Goal: Share content

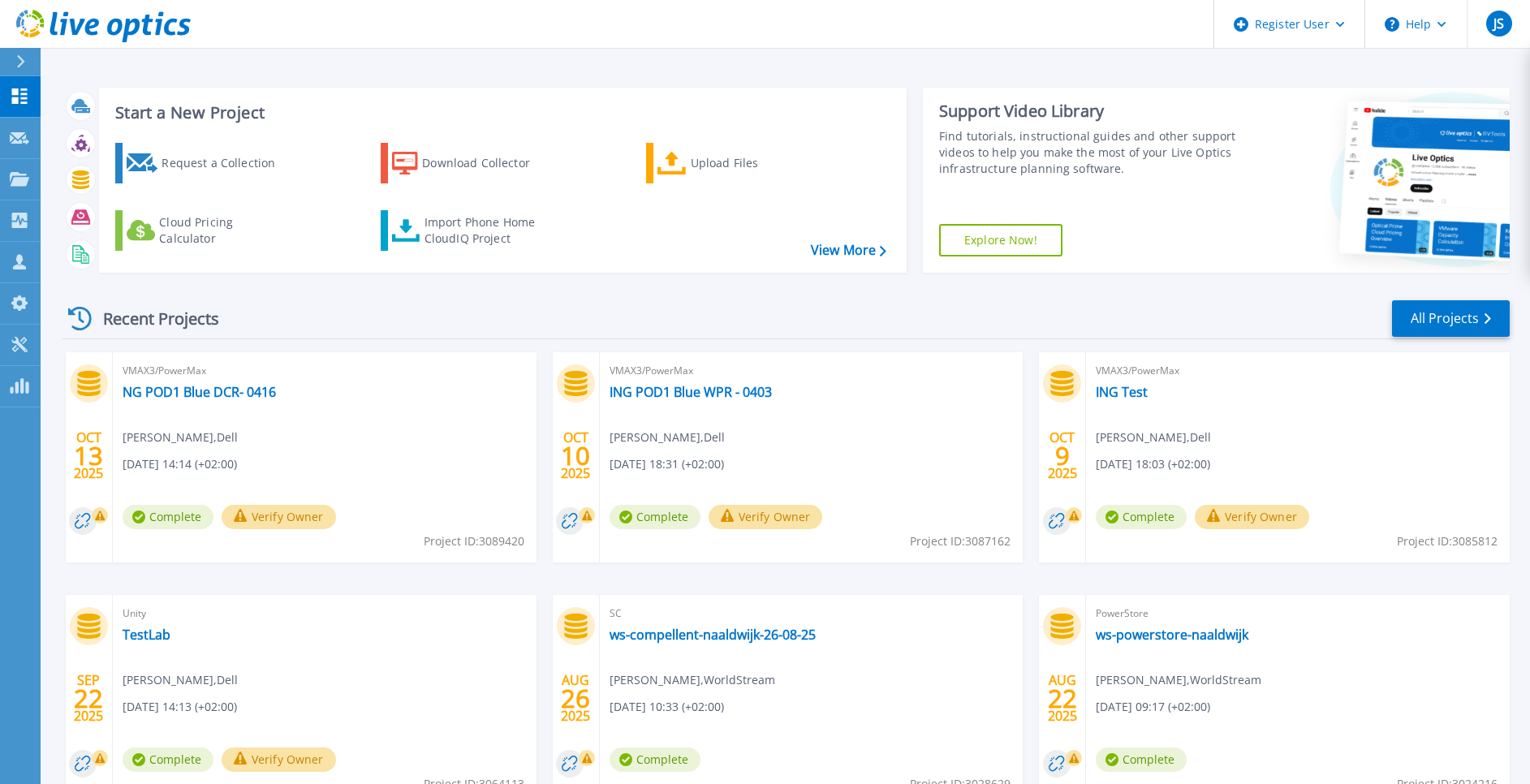
click at [160, 425] on div "VMAX3/PowerMax NG POD1 Blue DCR- 0416 Jan Sterk , Dell 10/13/2025, 14:14 (+02:0…" at bounding box center [325, 457] width 424 height 210
drag, startPoint x: 198, startPoint y: 400, endPoint x: 158, endPoint y: 408, distance: 40.8
click at [158, 408] on div "VMAX3/PowerMax NG POD1 Blue DCR- 0416 Jan Sterk , Dell 10/13/2025, 14:14 (+02:0…" at bounding box center [325, 457] width 424 height 210
click at [169, 380] on span "VMAX3/PowerMax" at bounding box center [325, 371] width 404 height 18
click at [191, 388] on link "NG POD1 Blue DCR- 0416" at bounding box center [199, 392] width 153 height 16
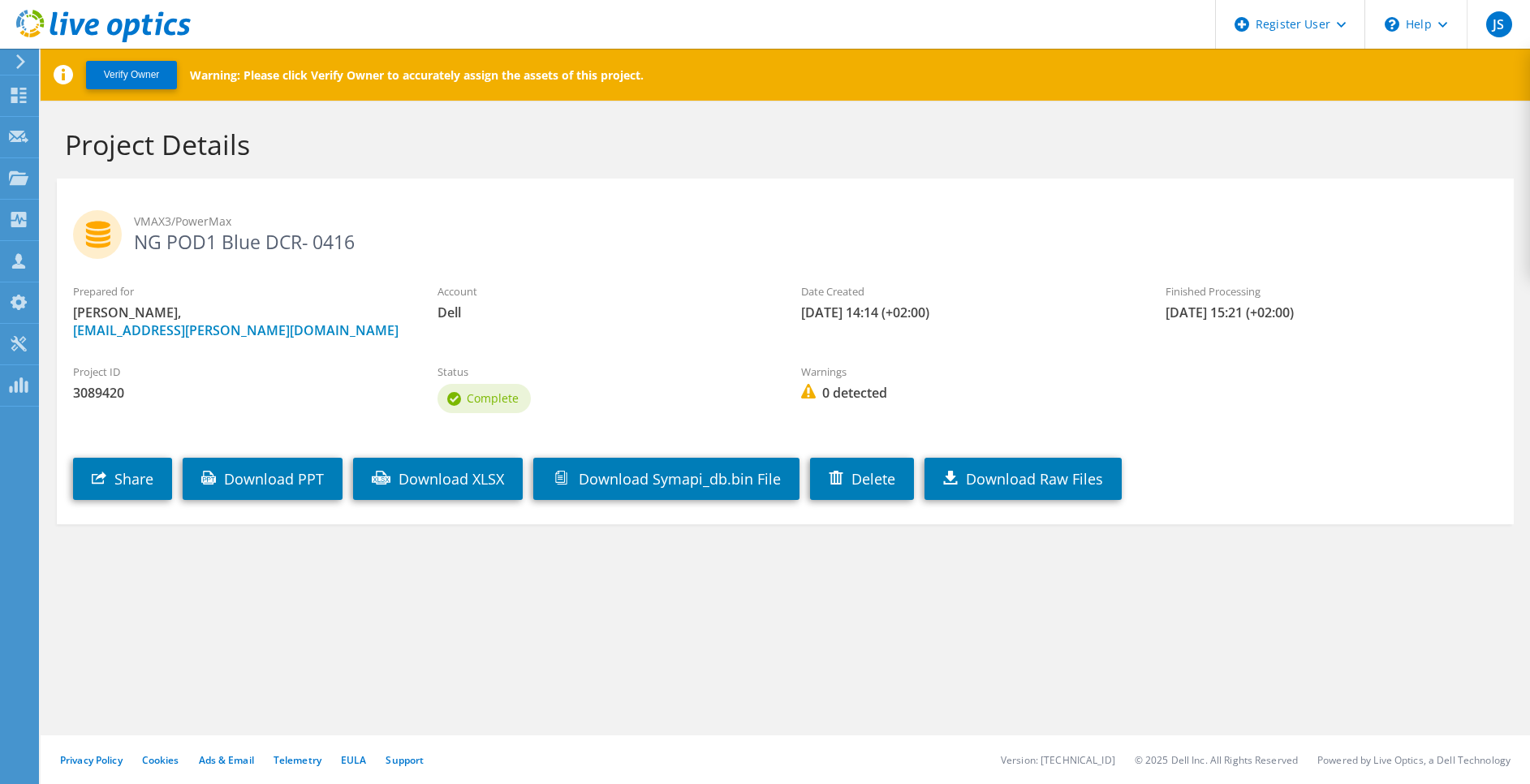
click at [99, 231] on use at bounding box center [97, 234] width 49 height 49
click at [124, 492] on link "Share" at bounding box center [122, 479] width 99 height 43
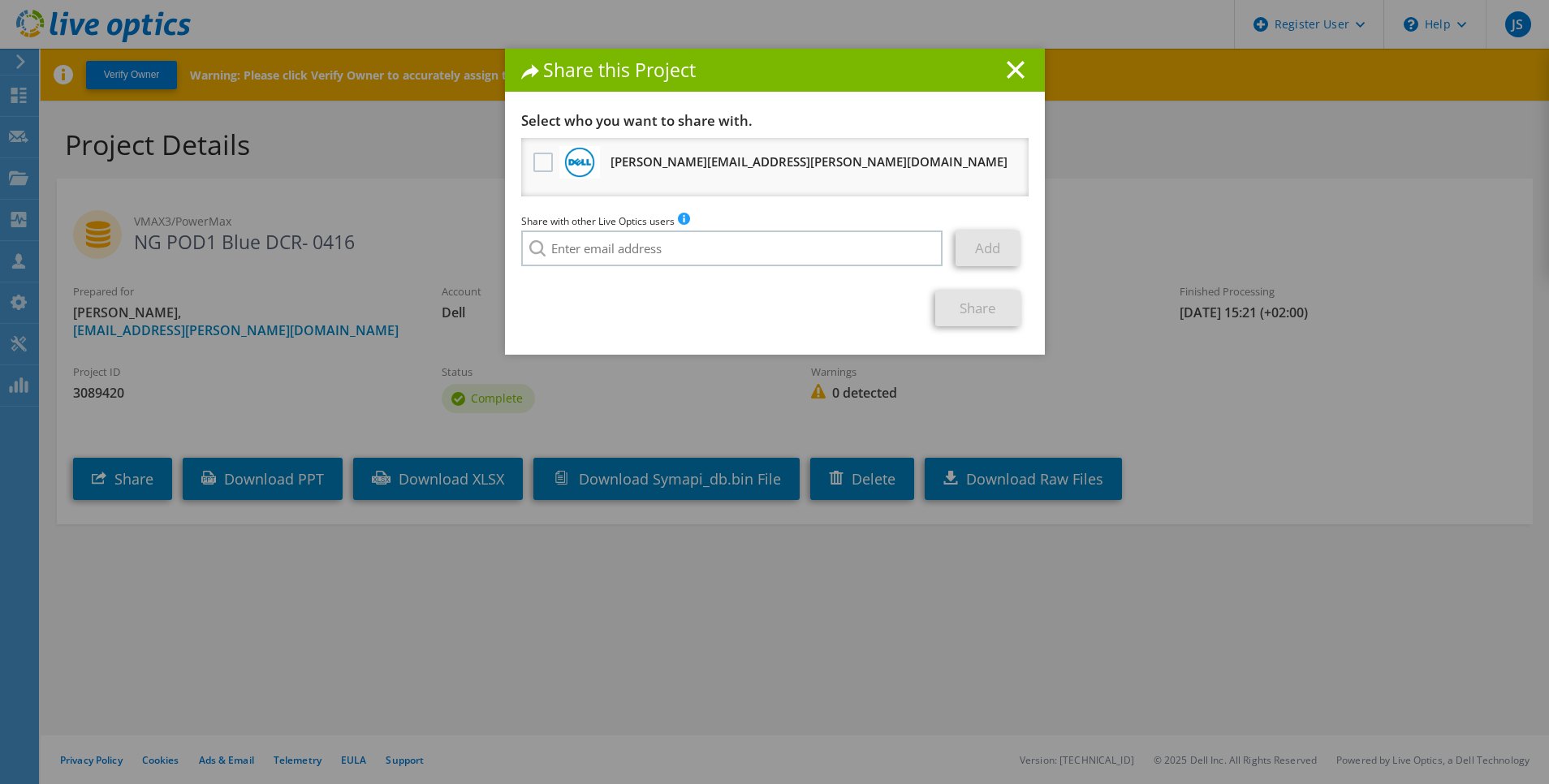
click at [530, 149] on div at bounding box center [543, 163] width 28 height 34
click at [530, 165] on div at bounding box center [543, 163] width 28 height 34
click at [534, 164] on label at bounding box center [545, 162] width 24 height 20
click at [0, 0] on input "checkbox" at bounding box center [0, 0] width 0 height 0
click at [976, 256] on link "Add" at bounding box center [987, 248] width 64 height 35
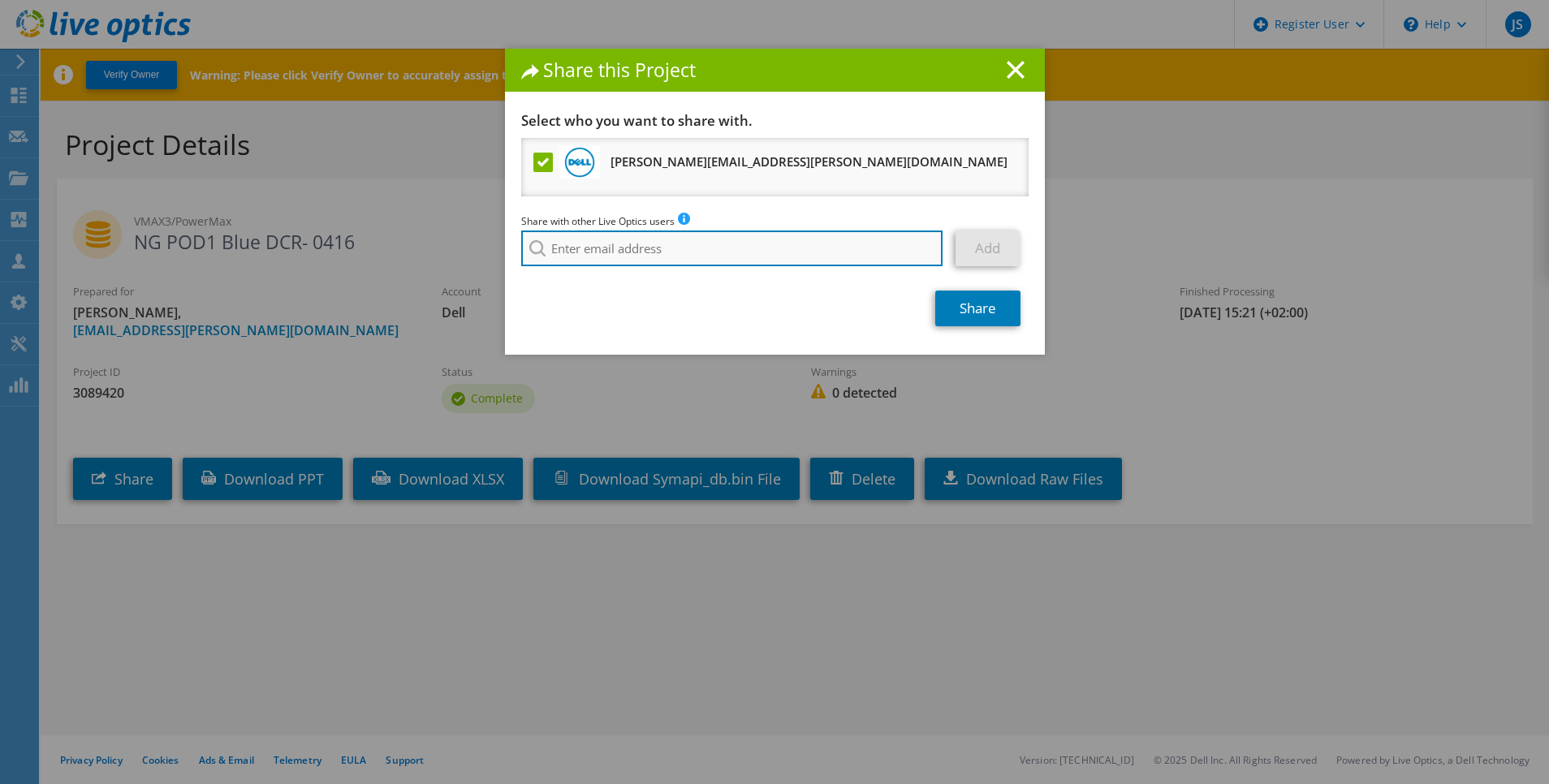
type input "[URL][DOMAIN_NAME]"
click at [957, 310] on link "Share" at bounding box center [978, 309] width 85 height 35
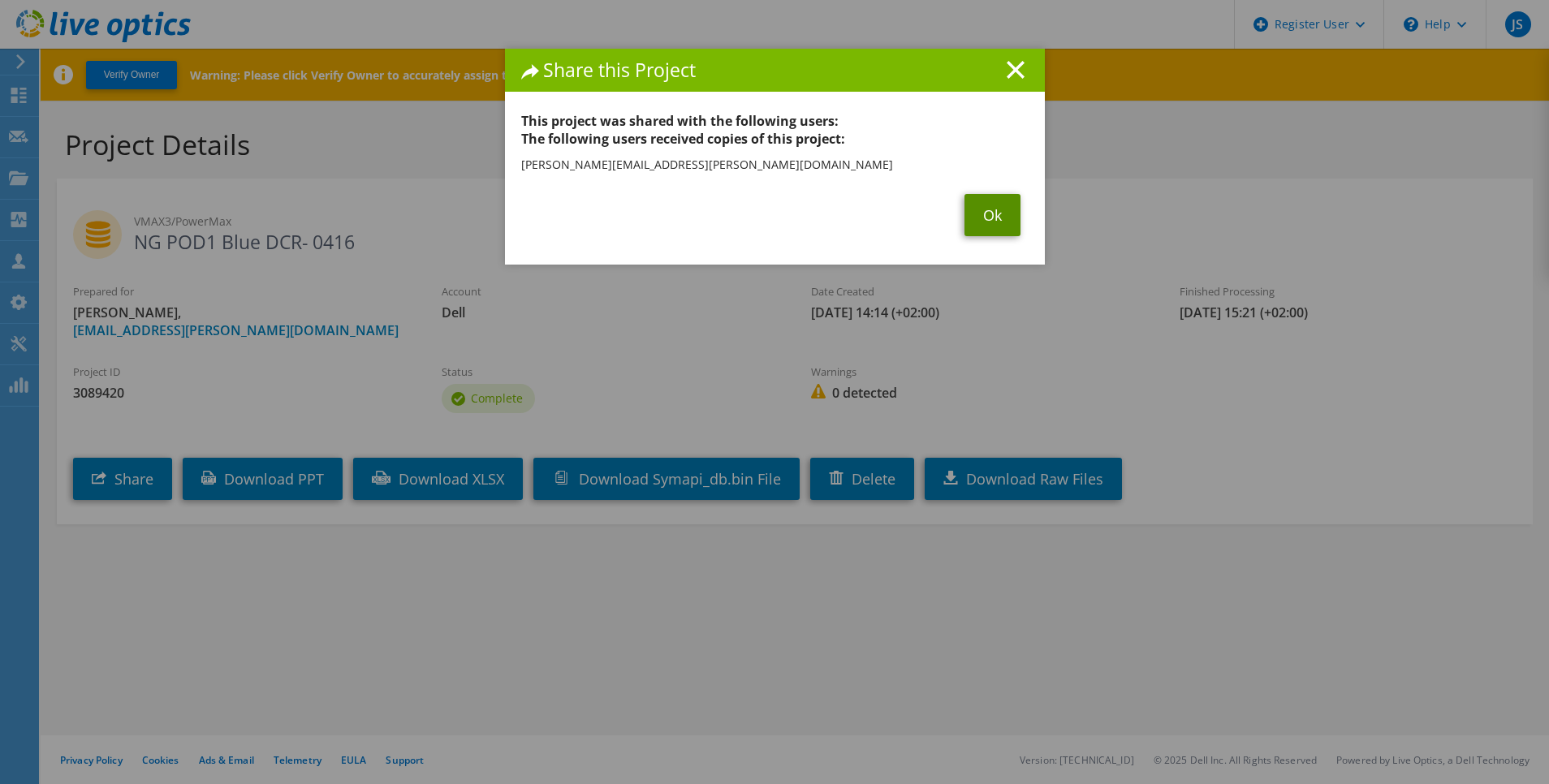
click at [998, 210] on link "Ok" at bounding box center [992, 216] width 56 height 43
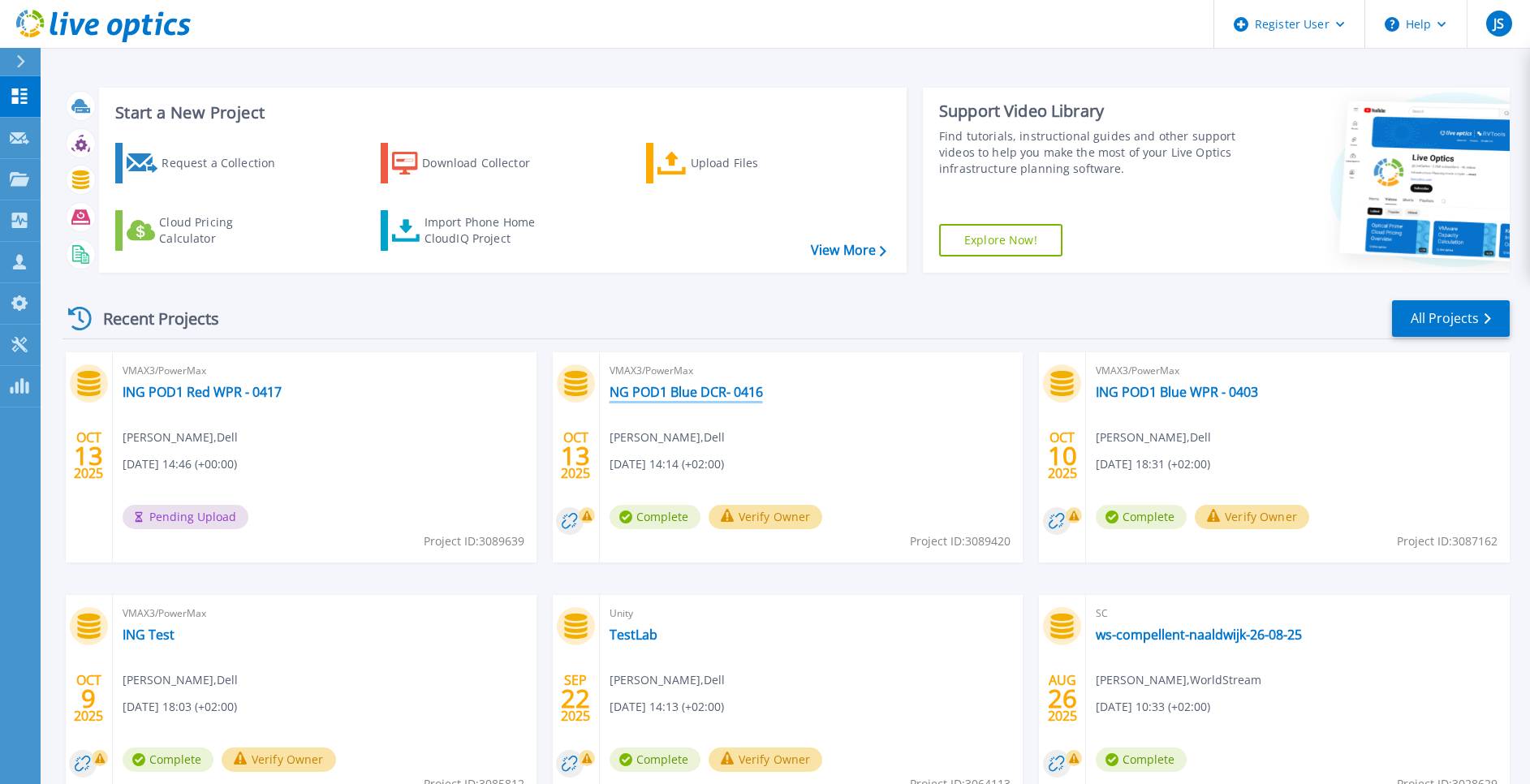
click at [667, 388] on link "NG POD1 Blue DCR- 0416" at bounding box center [686, 392] width 153 height 16
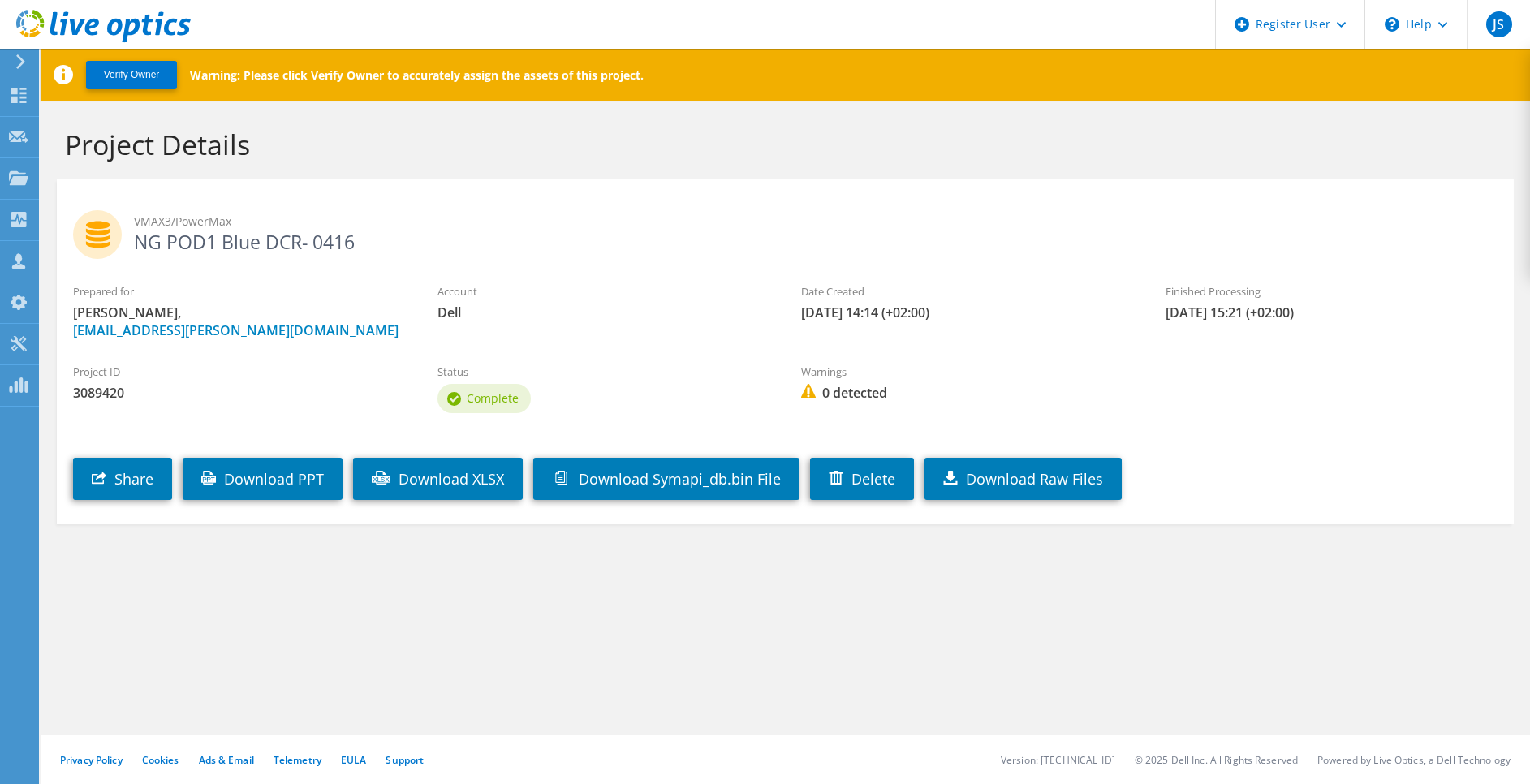
click at [159, 242] on h2 "VMAX3/PowerMax NG POD1 Blue DCR- 0416" at bounding box center [785, 231] width 1424 height 41
click at [158, 237] on h2 "VMAX3/PowerMax NG POD1 Blue DCR- 0416" at bounding box center [785, 231] width 1424 height 41
click at [129, 239] on h2 "VMAX3/PowerMax NG POD1 Blue DCR- 0416" at bounding box center [785, 231] width 1424 height 41
